Goal: Task Accomplishment & Management: Manage account settings

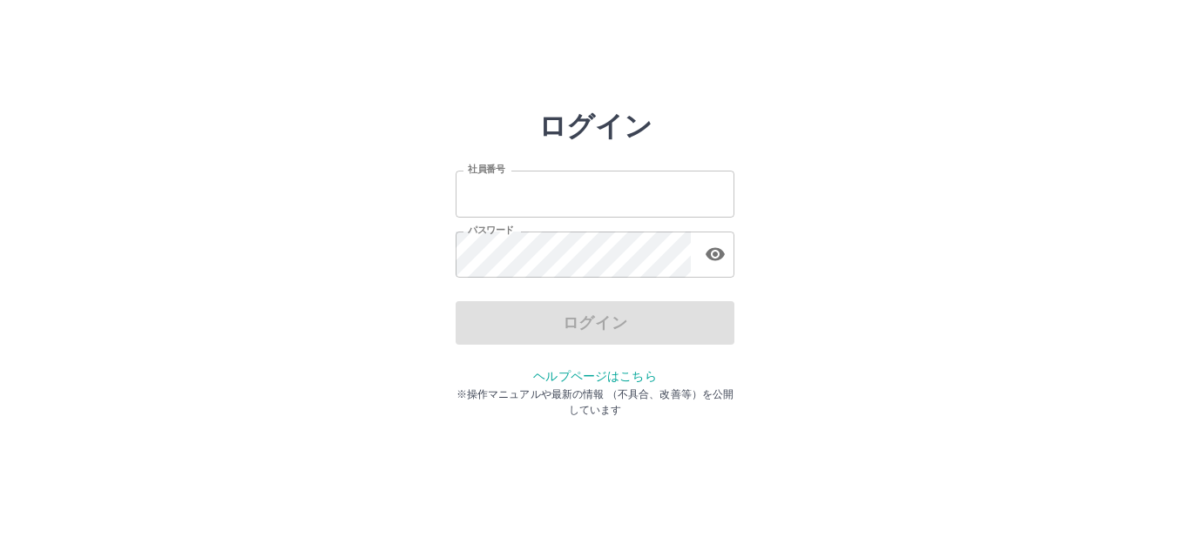
type input "*******"
click at [589, 330] on div "ログイン" at bounding box center [595, 323] width 279 height 44
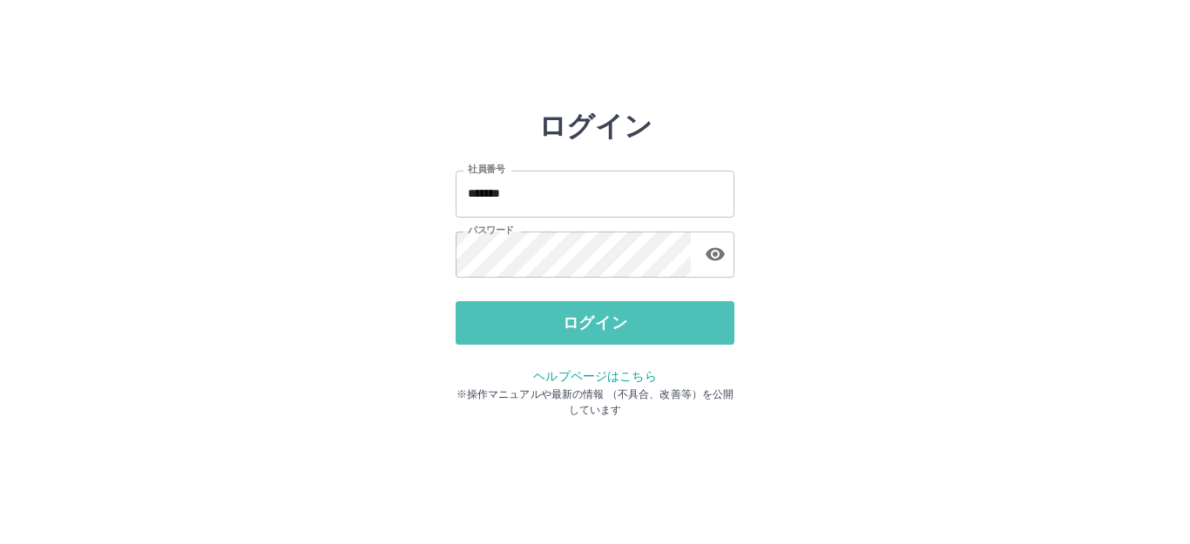
click at [589, 330] on button "ログイン" at bounding box center [595, 323] width 279 height 44
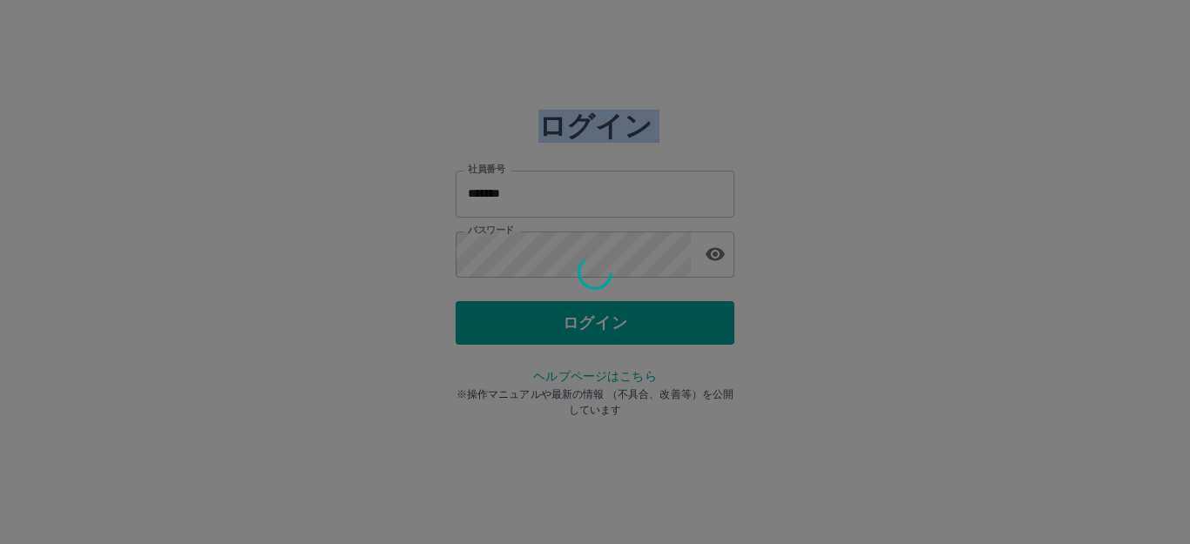
click at [589, 330] on div at bounding box center [595, 272] width 1190 height 544
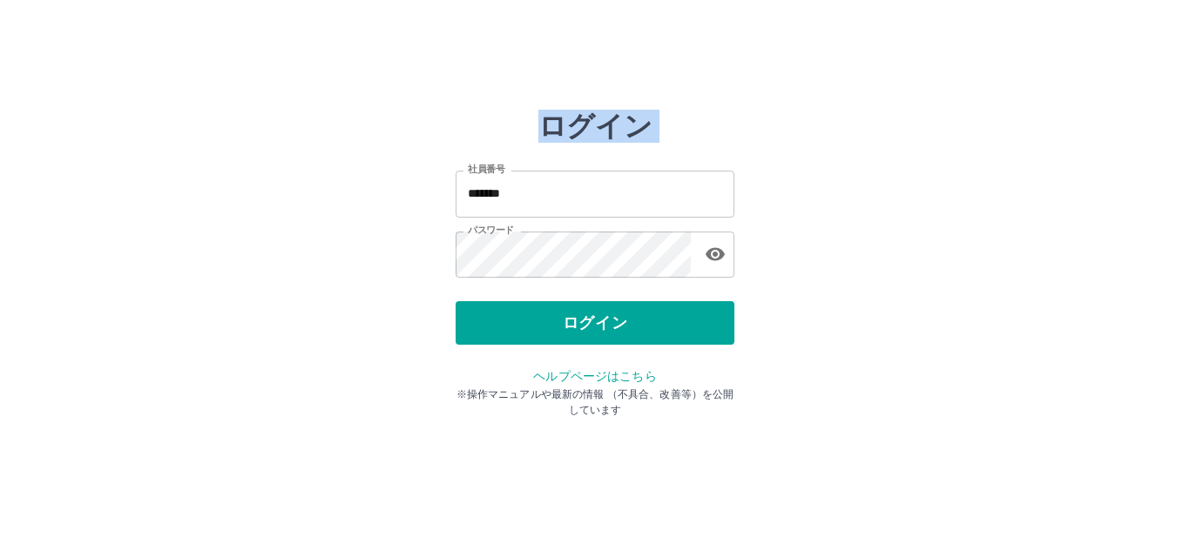
click at [588, 330] on button "ログイン" at bounding box center [595, 323] width 279 height 44
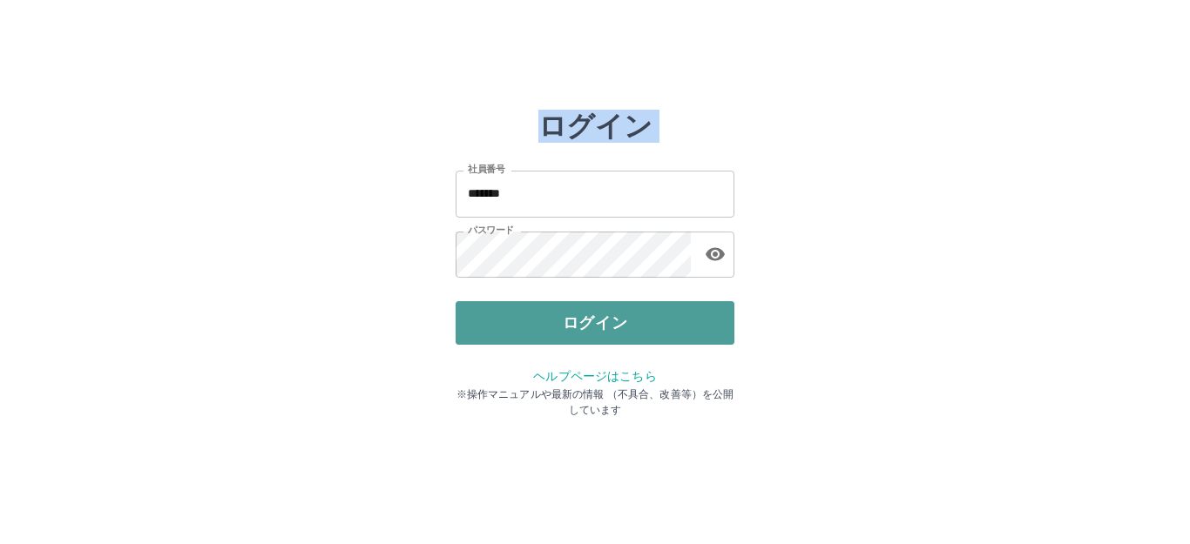
click at [588, 330] on button "ログイン" at bounding box center [595, 323] width 279 height 44
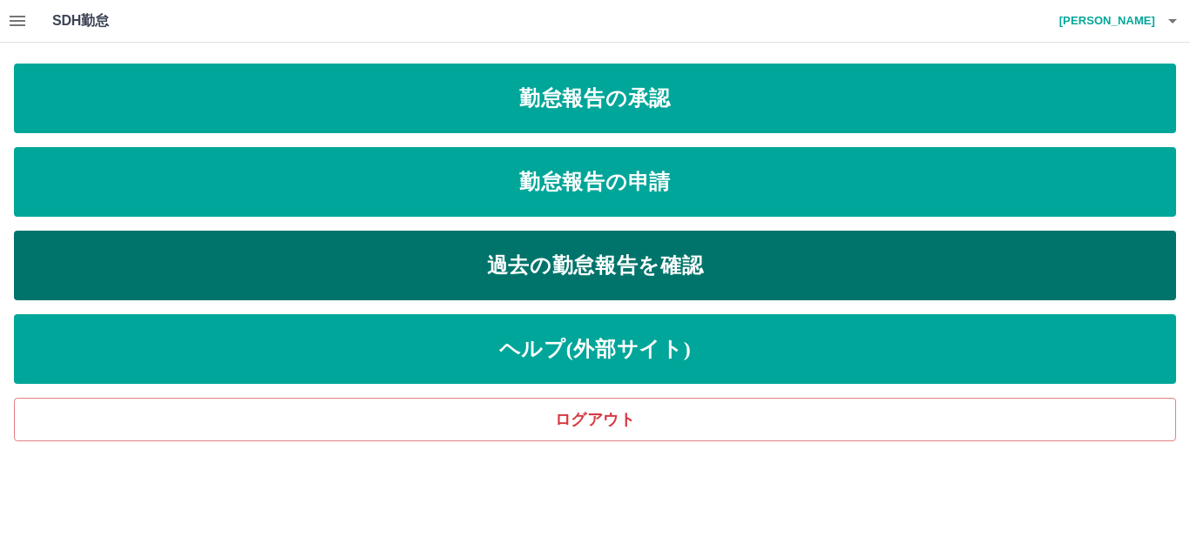
click at [579, 259] on link "過去の勤怠報告を確認" at bounding box center [595, 266] width 1162 height 70
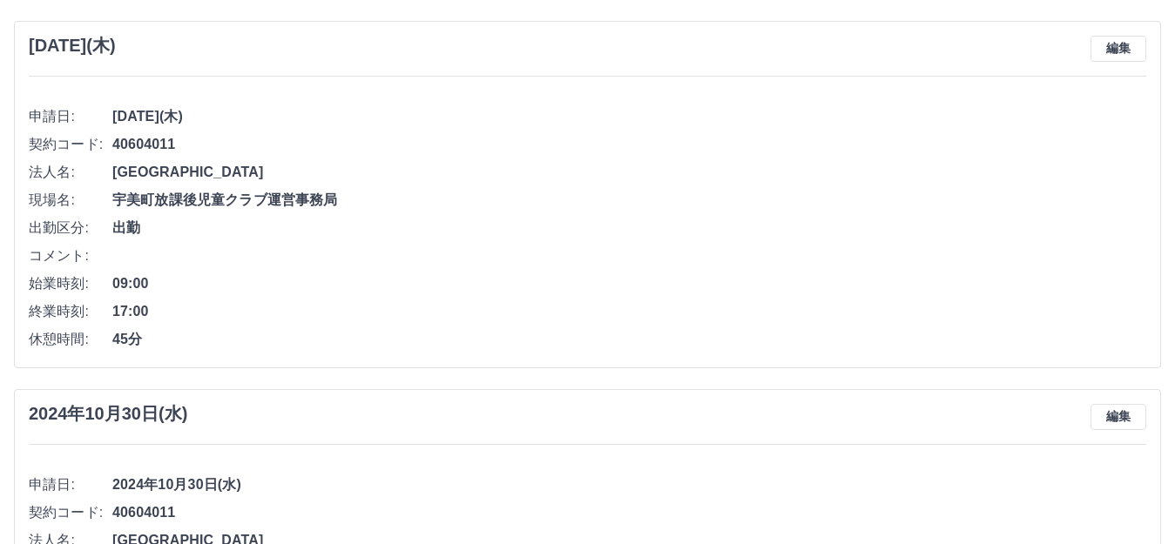
scroll to position [6097, 0]
